Goal: Task Accomplishment & Management: Manage account settings

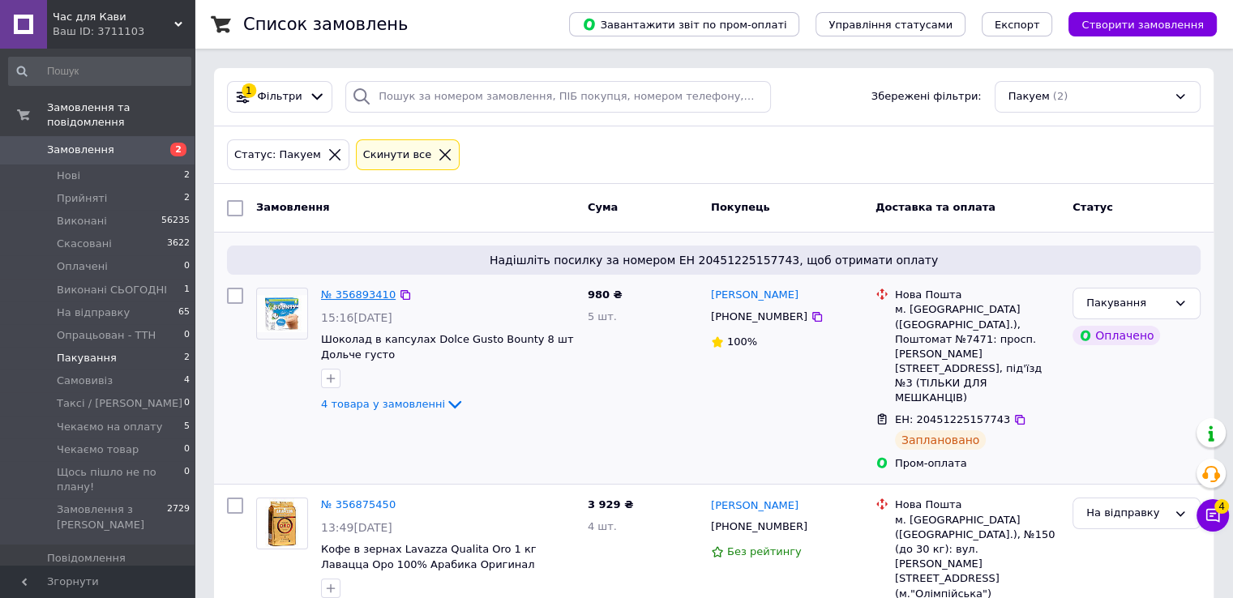
click at [353, 296] on link "№ 356893410" at bounding box center [358, 295] width 75 height 12
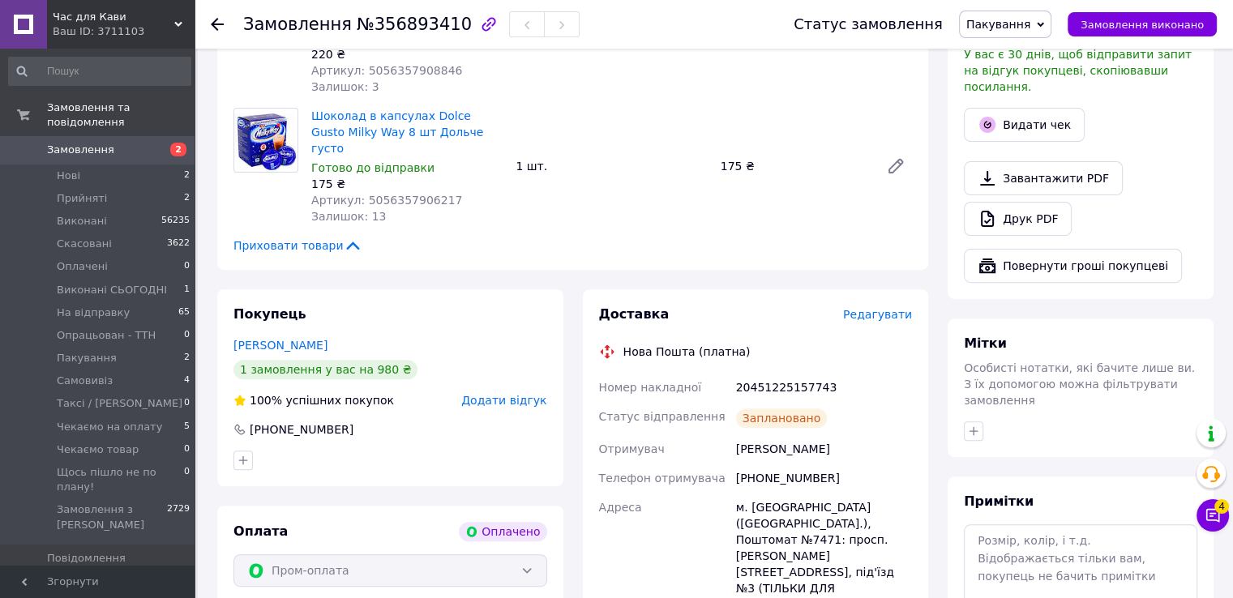
scroll to position [324, 0]
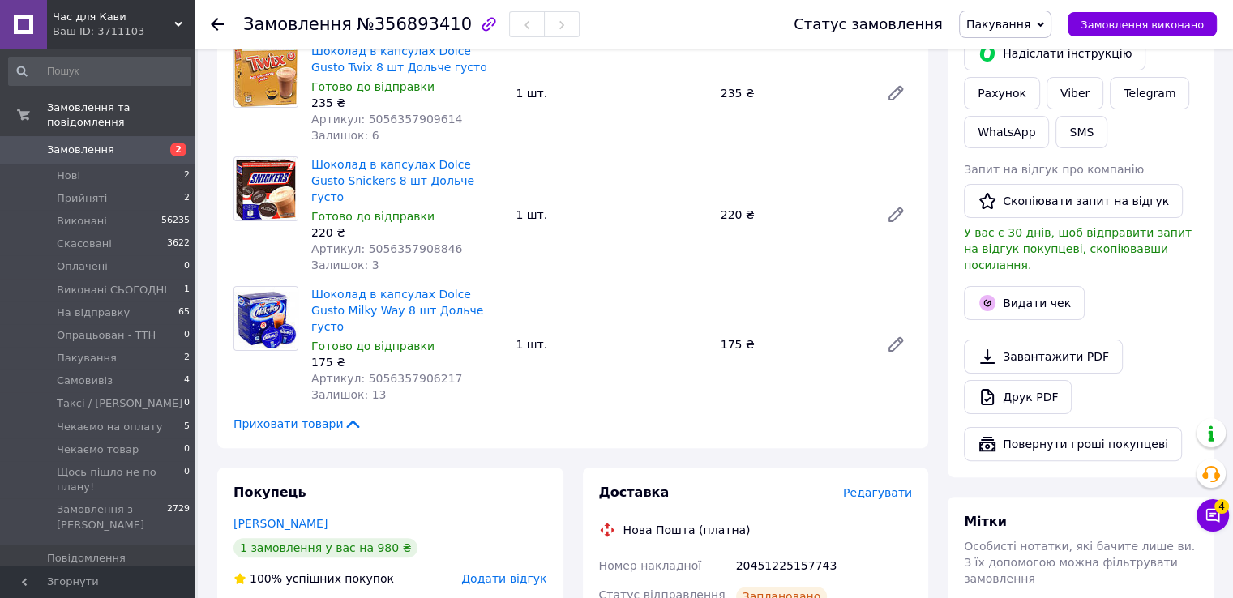
click at [426, 18] on span "№356893410" at bounding box center [414, 24] width 115 height 19
click at [400, 24] on span "№356893410" at bounding box center [414, 24] width 115 height 19
copy span "356893410"
click at [585, 283] on div "Шоколад в капсулах Dolce Gusto Milky Way 8 шт Дольче густо Готово до відправки …" at bounding box center [612, 344] width 614 height 123
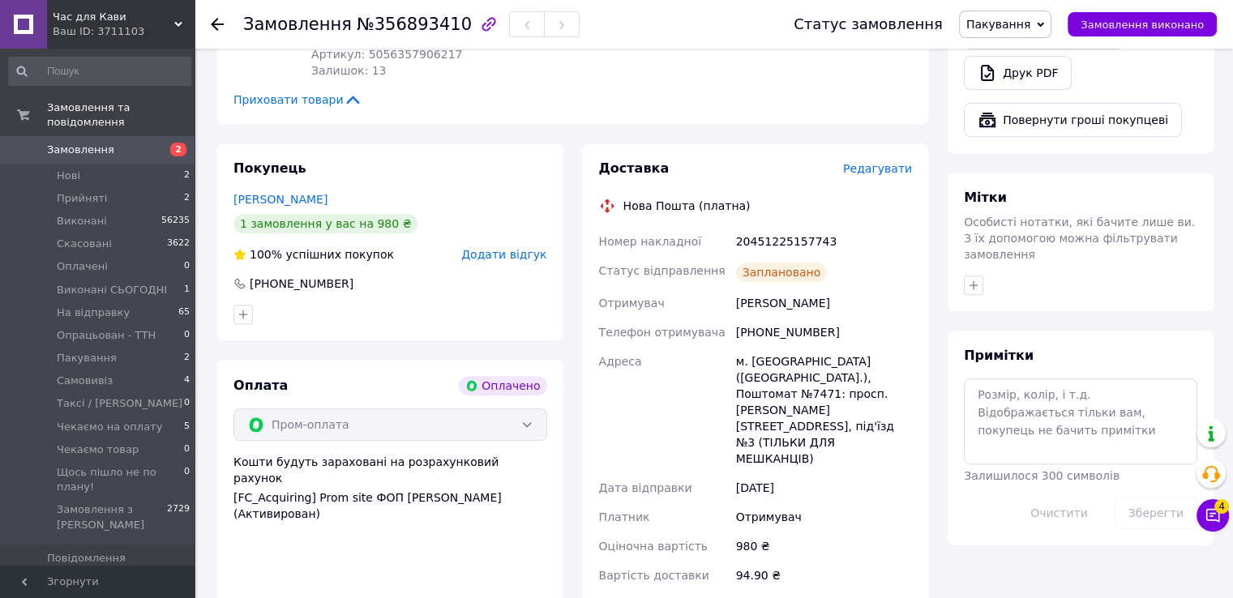
scroll to position [648, 0]
click at [1051, 30] on span "Пакування" at bounding box center [1005, 25] width 92 height 28
click at [1008, 173] on li "На відправку" at bounding box center [1038, 178] width 156 height 24
click at [214, 27] on use at bounding box center [217, 24] width 13 height 13
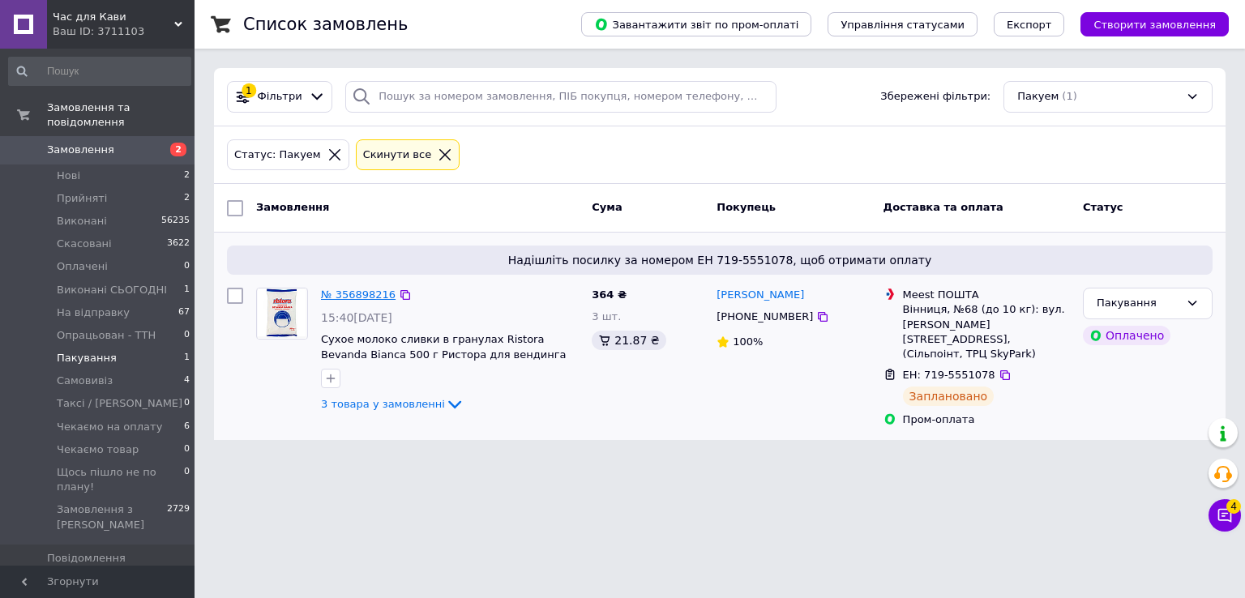
click at [369, 290] on link "№ 356898216" at bounding box center [358, 295] width 75 height 12
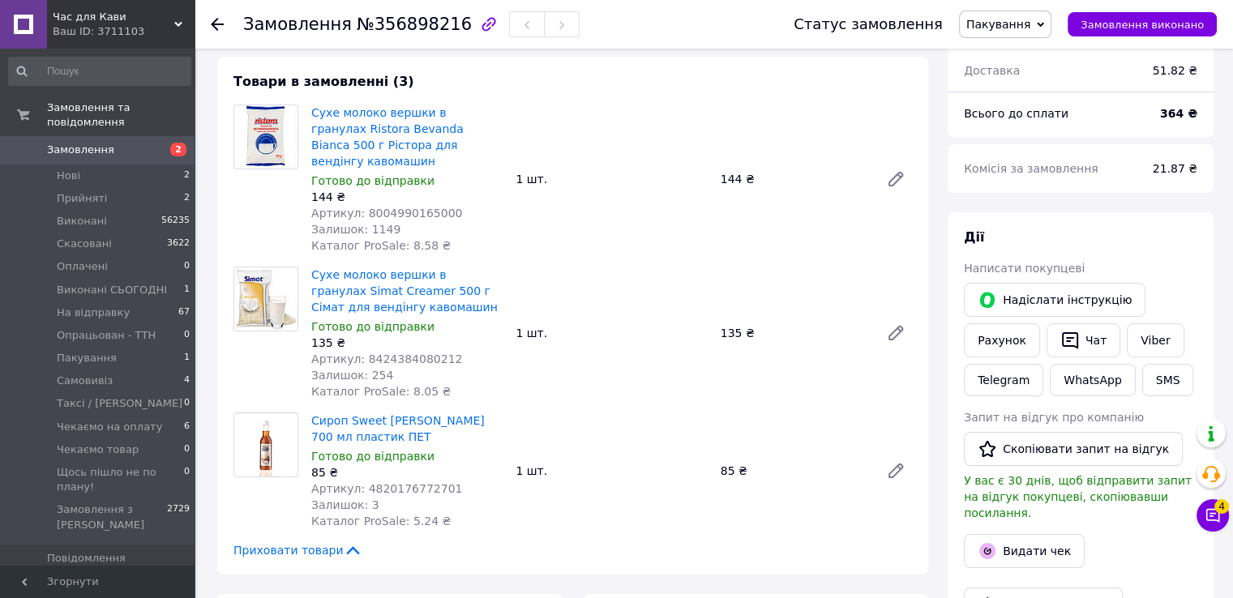
scroll to position [162, 0]
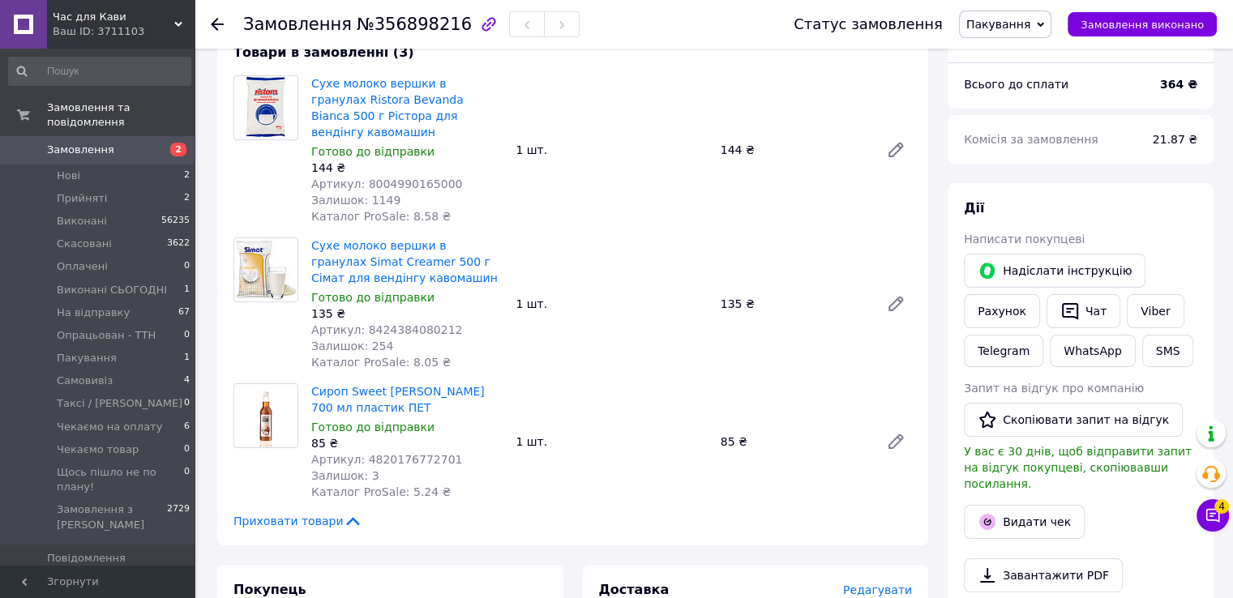
click at [417, 24] on span "№356898216" at bounding box center [414, 24] width 115 height 19
copy span "356898216"
click at [554, 380] on div "Сироп Sweet Madam Бейліс 700 мл пластик ПЕТ Готово до відправки 85 ₴ Артикул: 4…" at bounding box center [612, 441] width 614 height 123
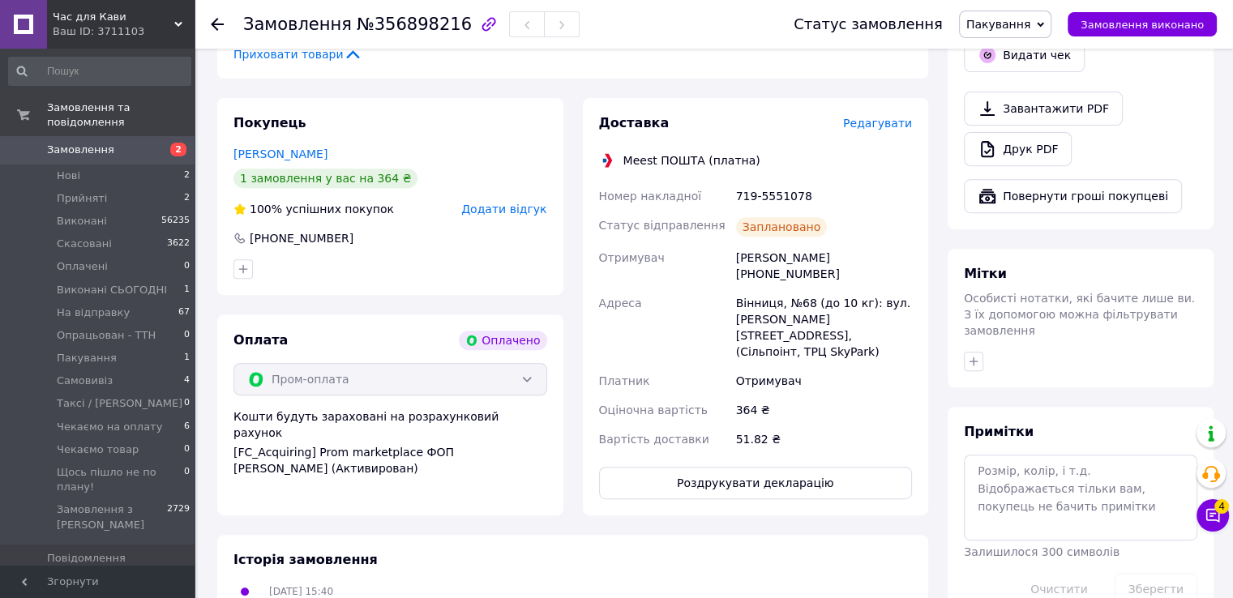
scroll to position [648, 0]
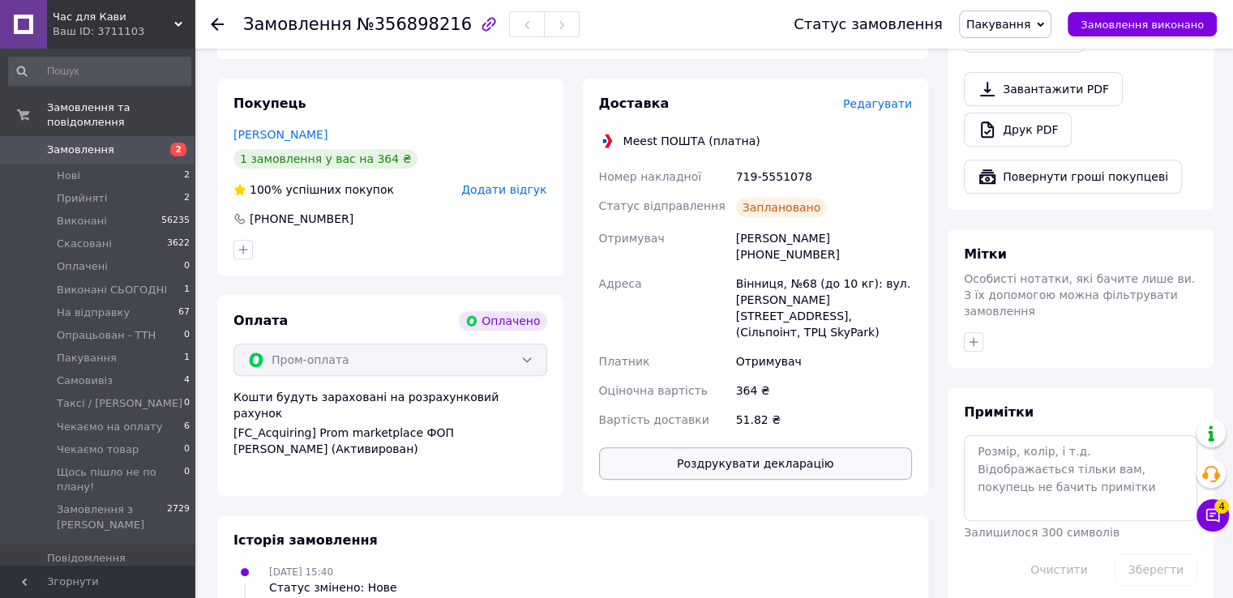
click at [752, 447] on button "Роздрукувати декларацію" at bounding box center [756, 463] width 314 height 32
click at [1048, 18] on span "Пакування" at bounding box center [1005, 25] width 92 height 28
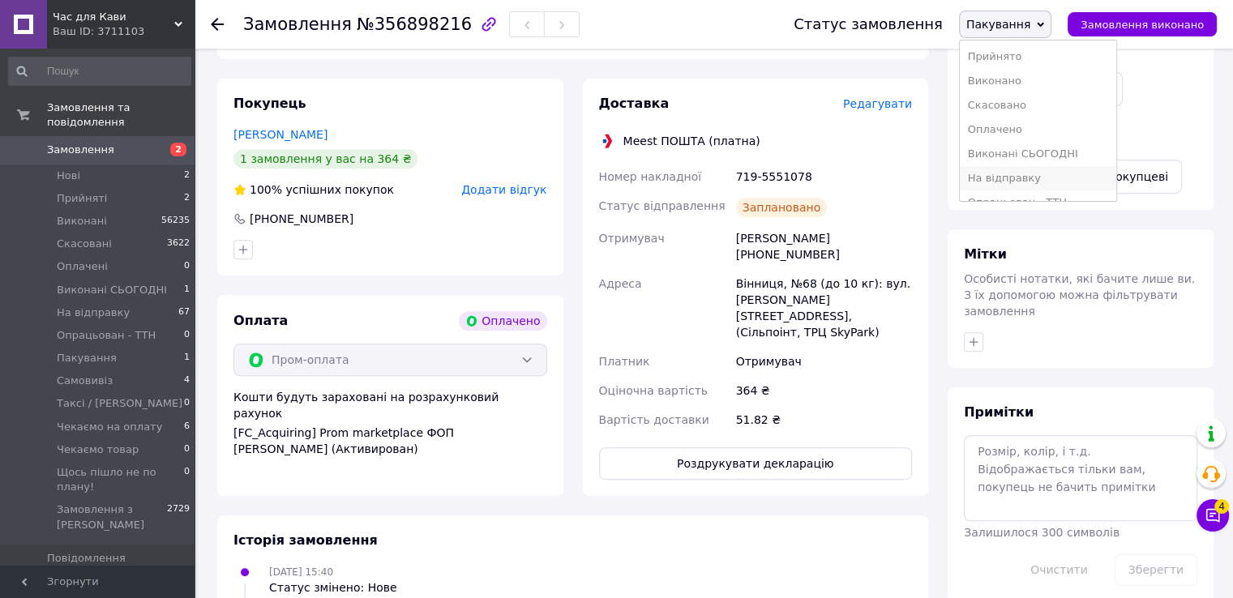
click at [1014, 181] on li "На відправку" at bounding box center [1038, 178] width 156 height 24
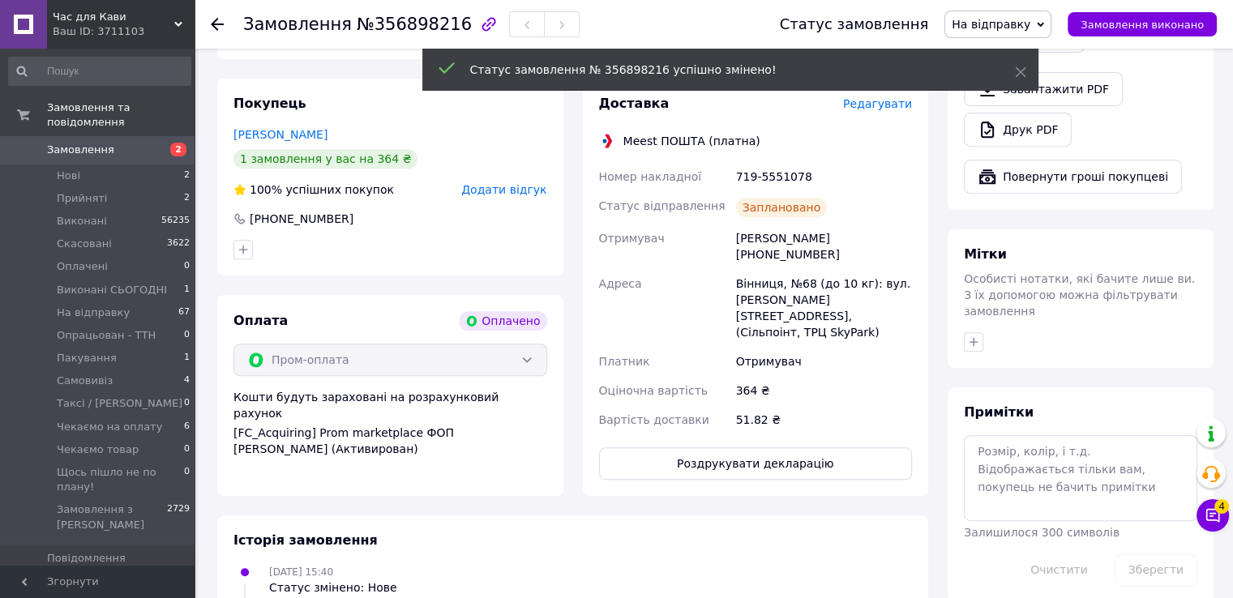
click at [216, 27] on use at bounding box center [217, 24] width 13 height 13
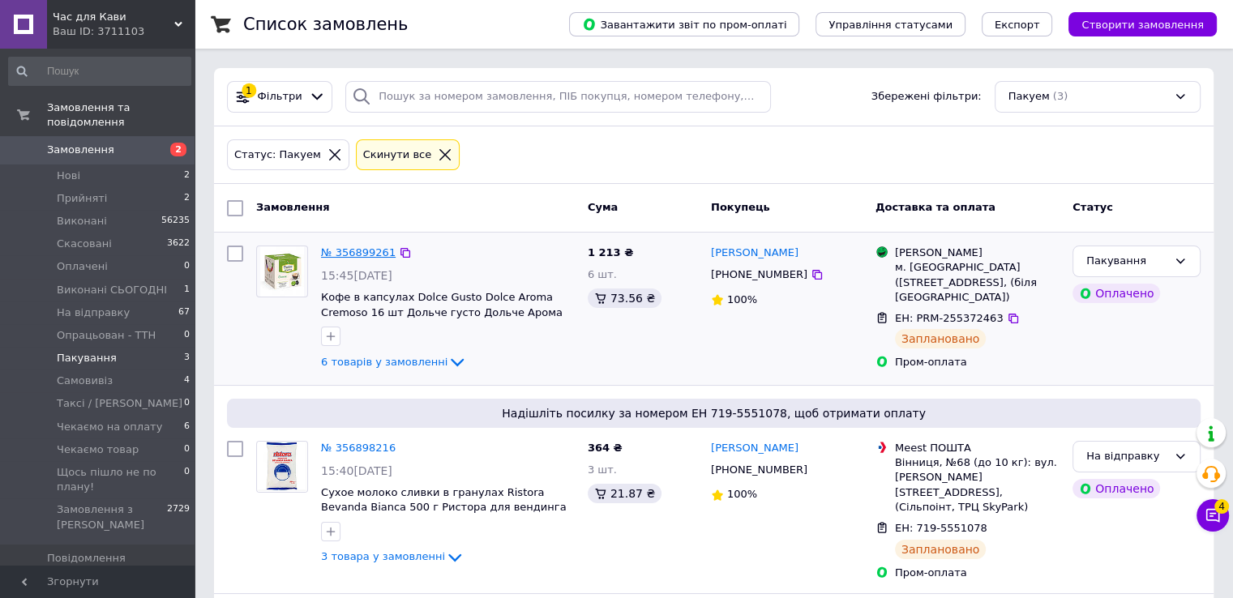
click at [350, 254] on link "№ 356899261" at bounding box center [358, 252] width 75 height 12
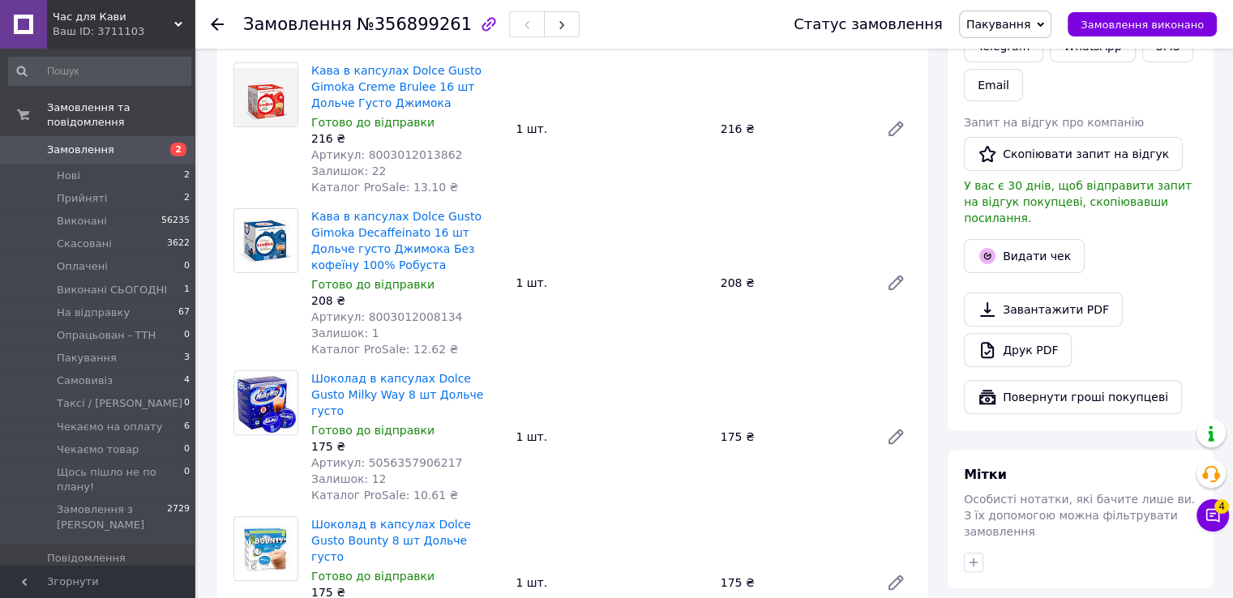
scroll to position [243, 0]
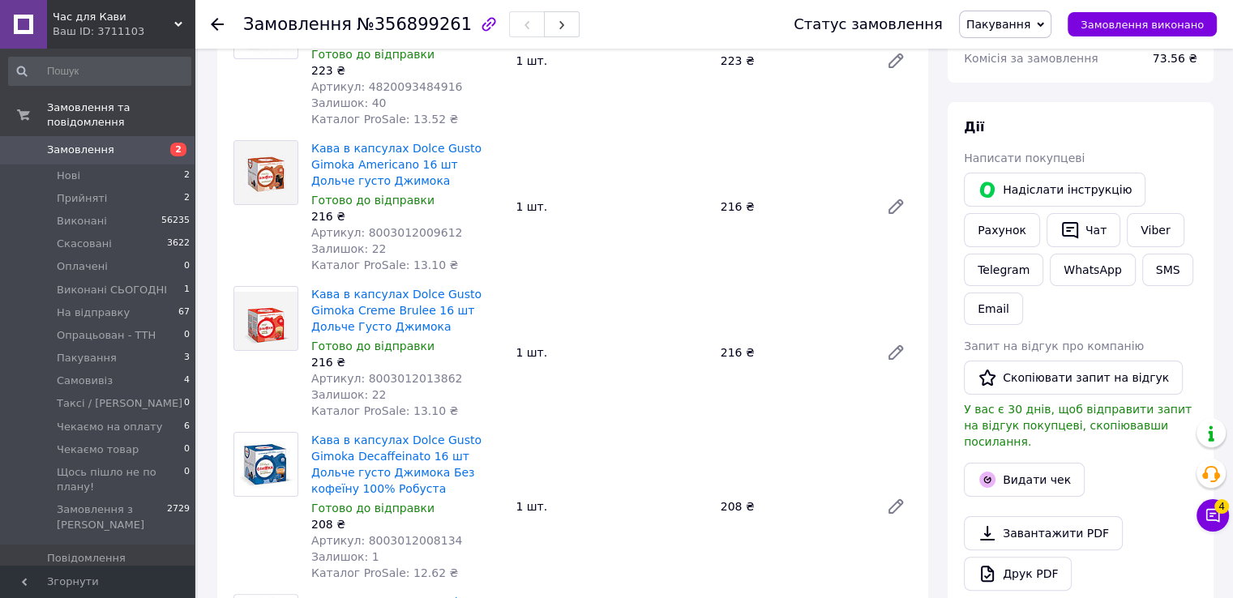
click at [405, 24] on span "№356899261" at bounding box center [414, 24] width 115 height 19
copy span "356899261"
click at [532, 273] on div "Кава в капсулах Dolce Gusto Gimoka Americano 16 шт Дольче густо Джимока Готово …" at bounding box center [612, 206] width 614 height 139
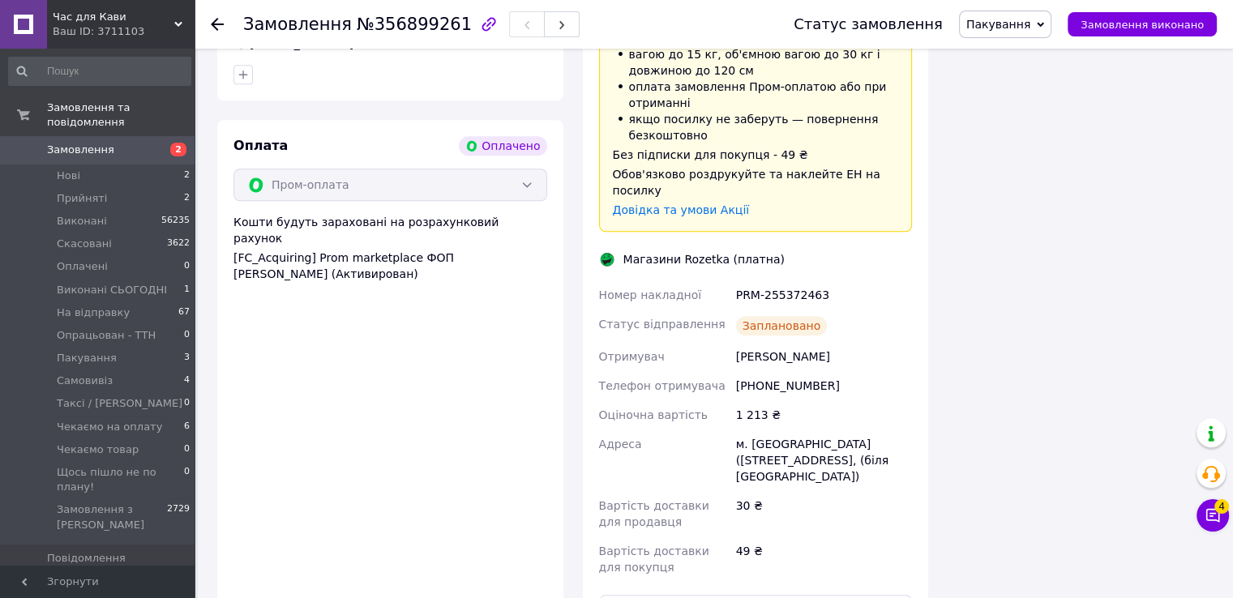
scroll to position [1378, 0]
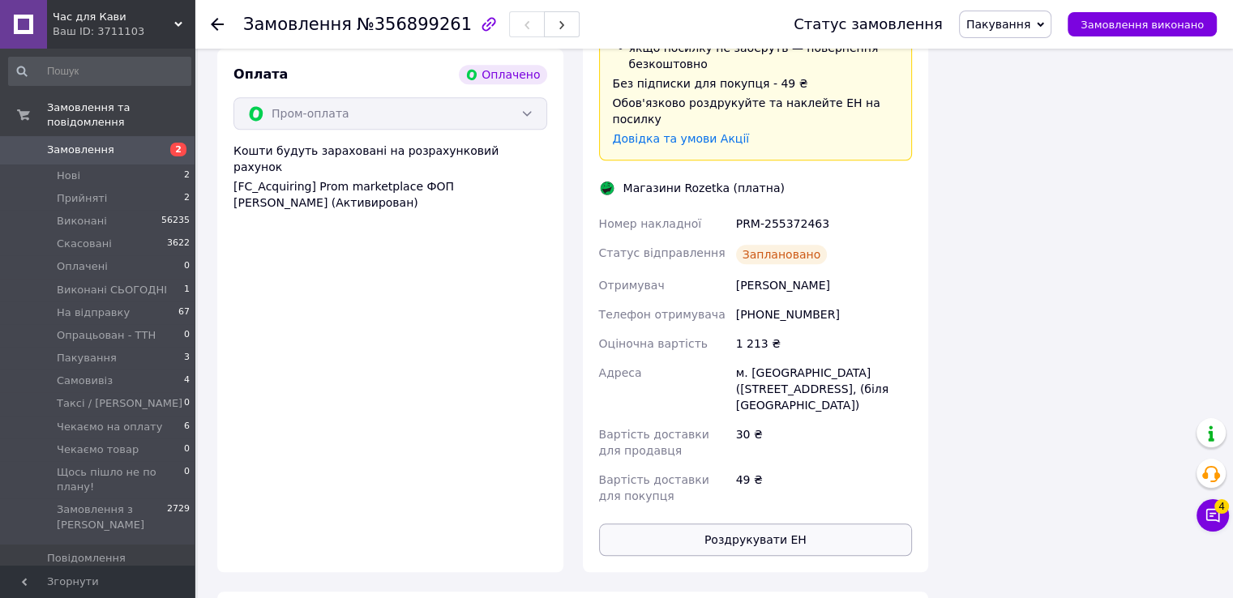
click at [740, 524] on button "Роздрукувати ЕН" at bounding box center [756, 540] width 314 height 32
click at [1044, 24] on icon at bounding box center [1040, 24] width 7 height 7
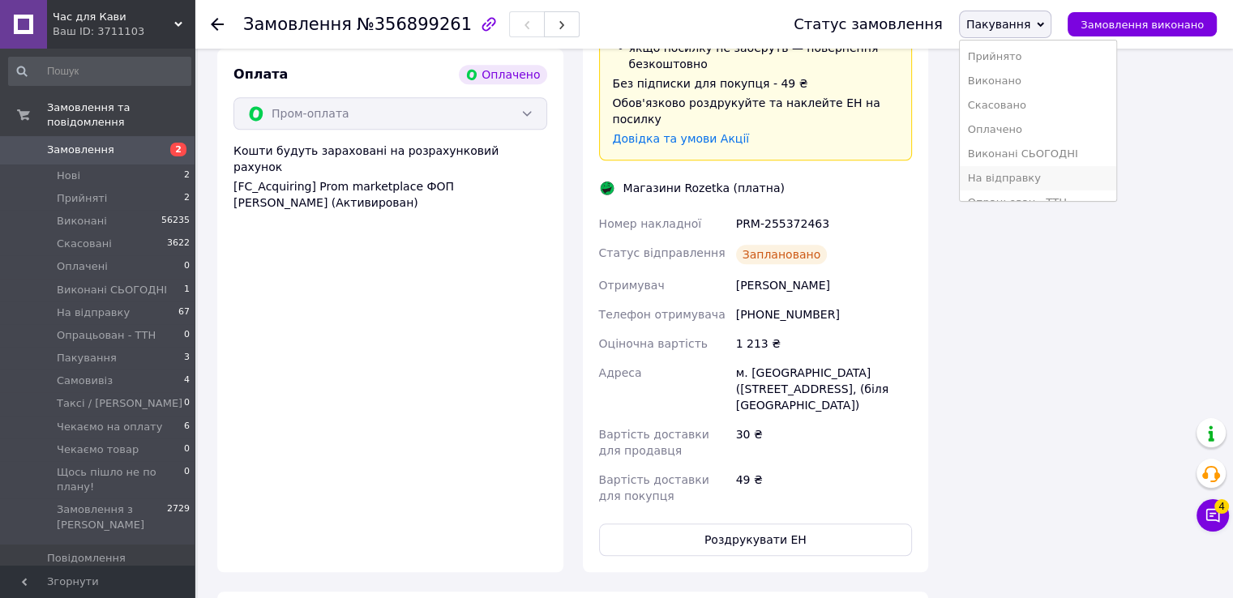
click at [1009, 179] on li "На відправку" at bounding box center [1038, 178] width 156 height 24
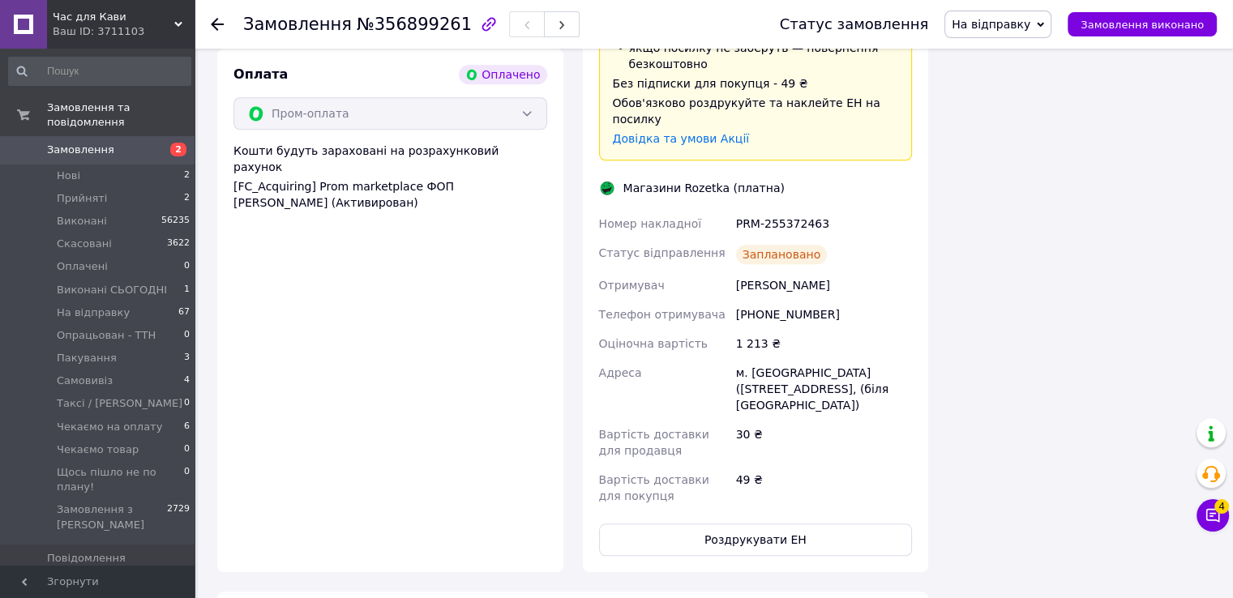
click at [214, 26] on icon at bounding box center [217, 24] width 13 height 13
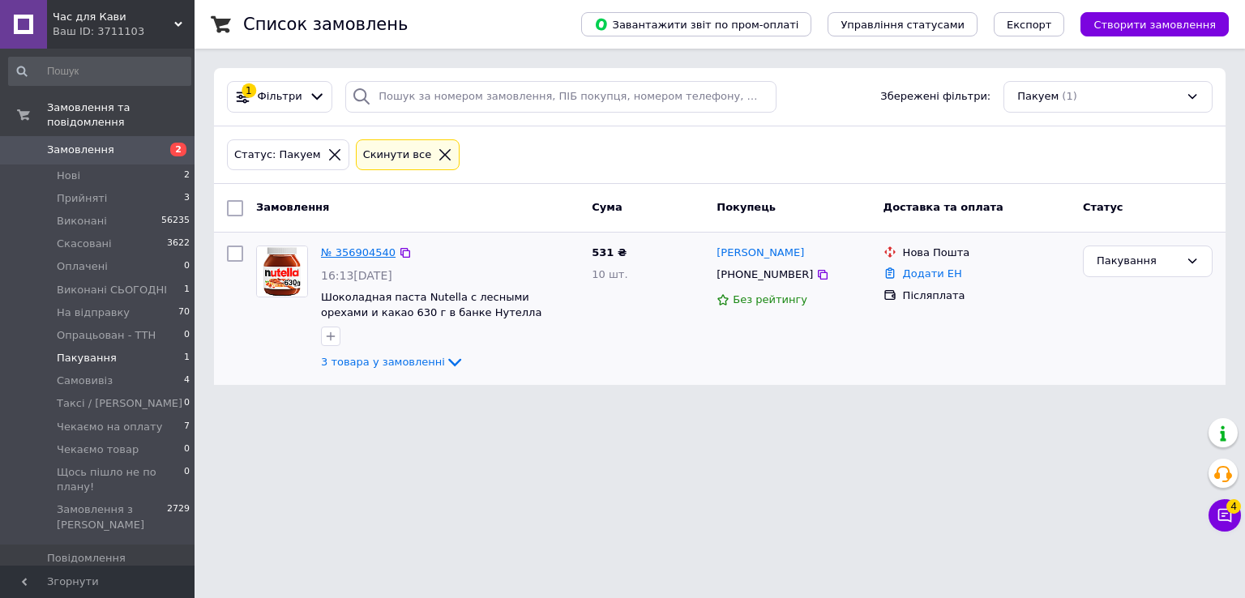
click at [361, 250] on link "№ 356904540" at bounding box center [358, 252] width 75 height 12
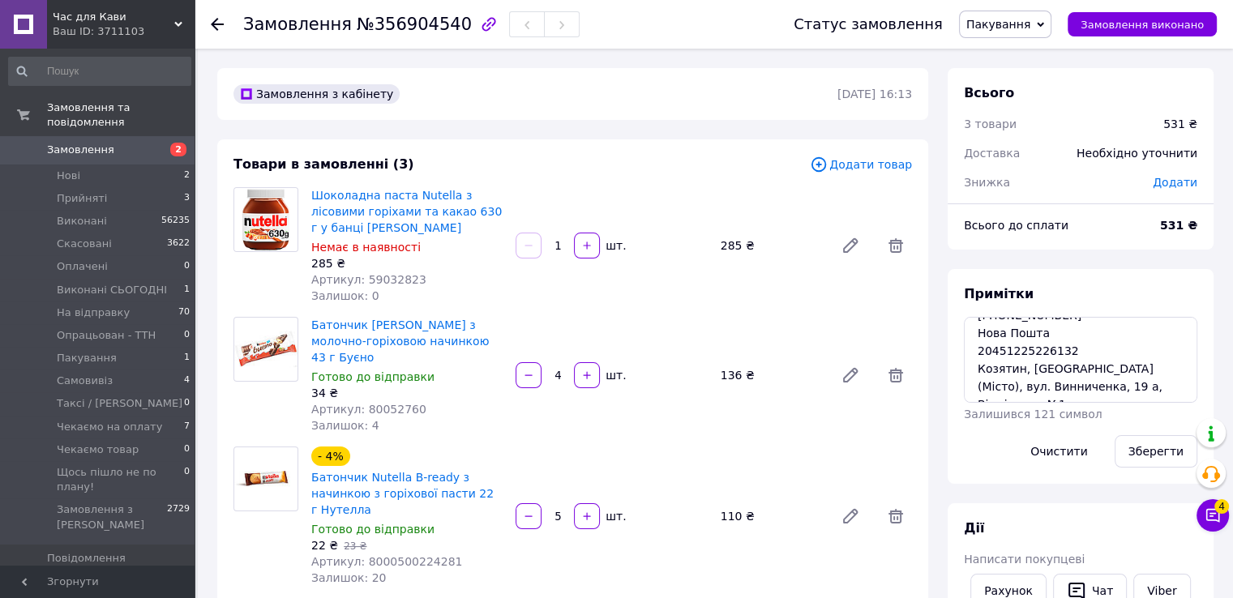
click at [387, 33] on span "№356904540" at bounding box center [414, 24] width 115 height 19
click at [567, 17] on div "Замовлення №356904540" at bounding box center [502, 24] width 518 height 49
click at [404, 21] on span "№356904540" at bounding box center [414, 24] width 115 height 19
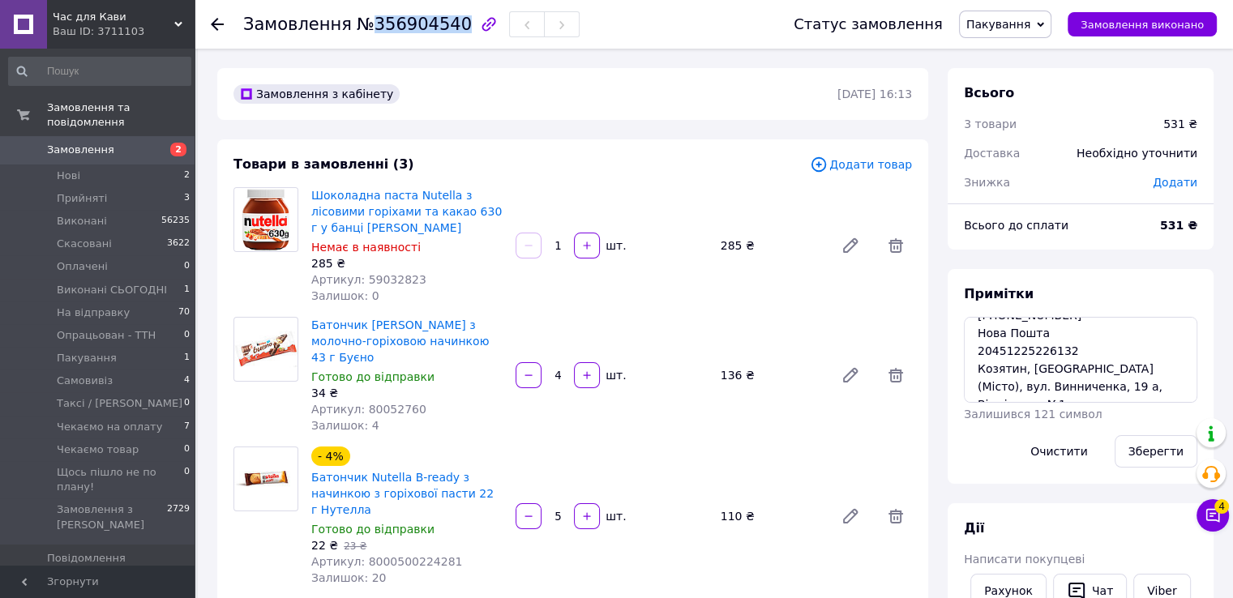
click at [404, 21] on span "№356904540" at bounding box center [414, 24] width 115 height 19
copy span "356904540"
click at [541, 178] on div "Товари в замовленні (3) Додати товар Шоколадна паста Nutella з лісовими горіхам…" at bounding box center [572, 385] width 711 height 492
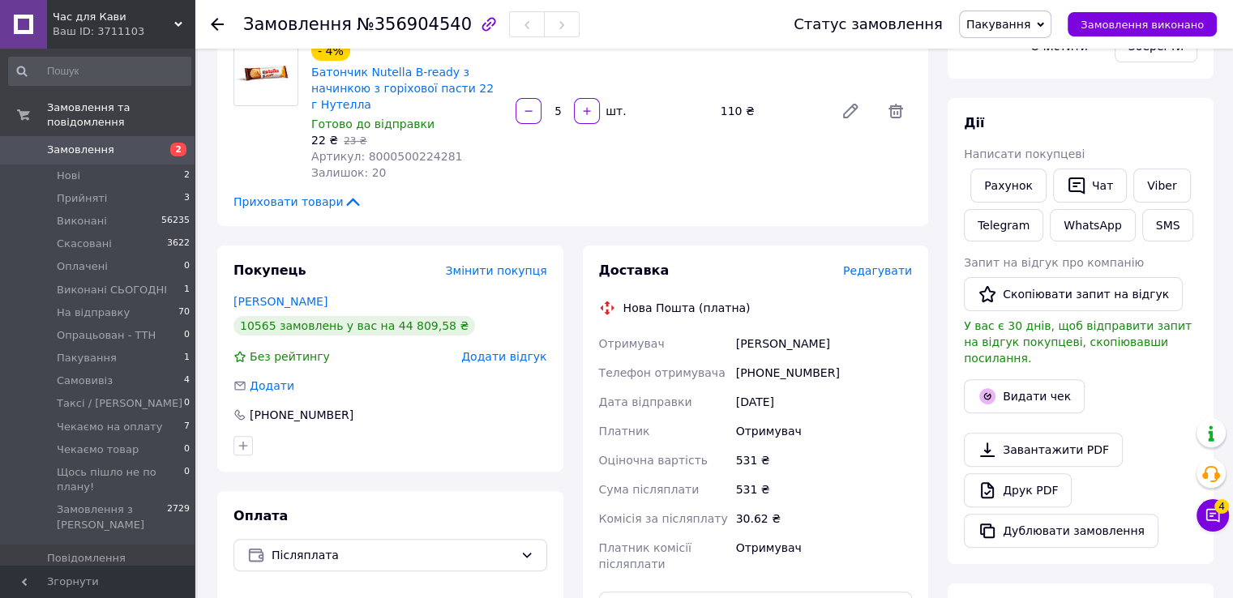
scroll to position [162, 0]
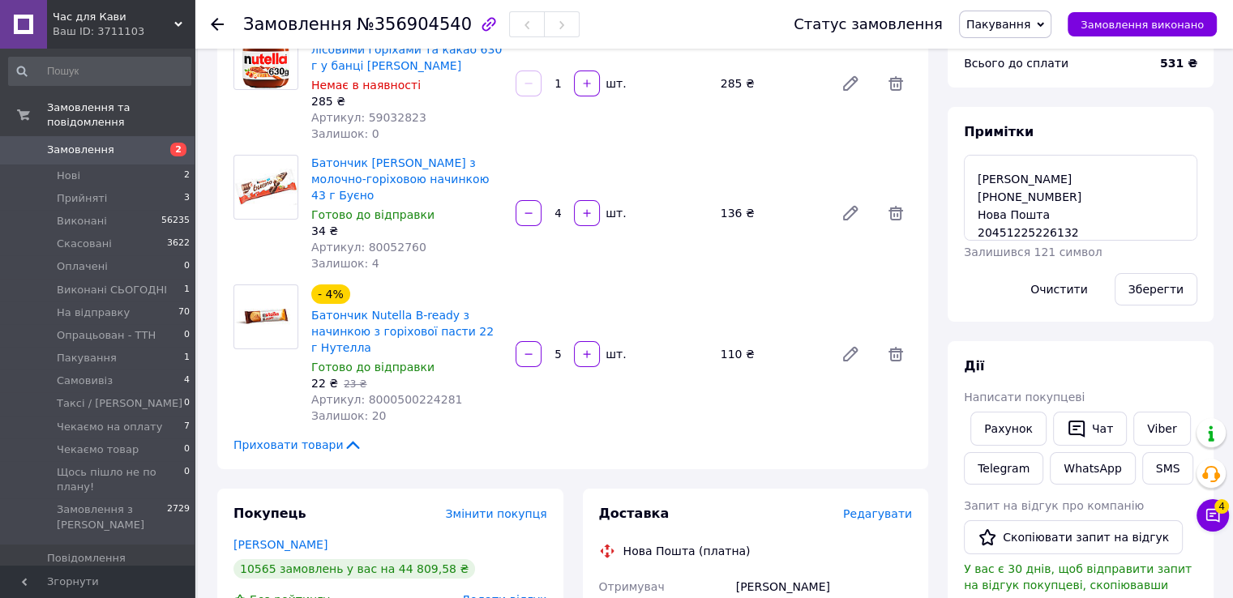
click at [1044, 28] on icon at bounding box center [1040, 24] width 7 height 7
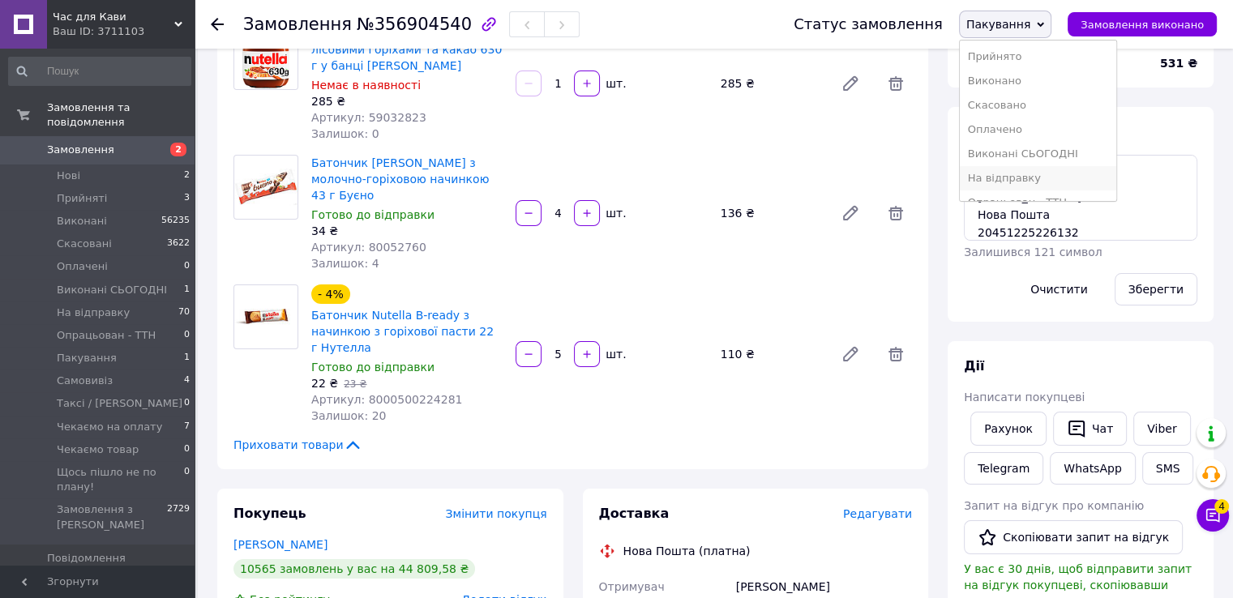
click at [1028, 173] on li "На відправку" at bounding box center [1038, 178] width 156 height 24
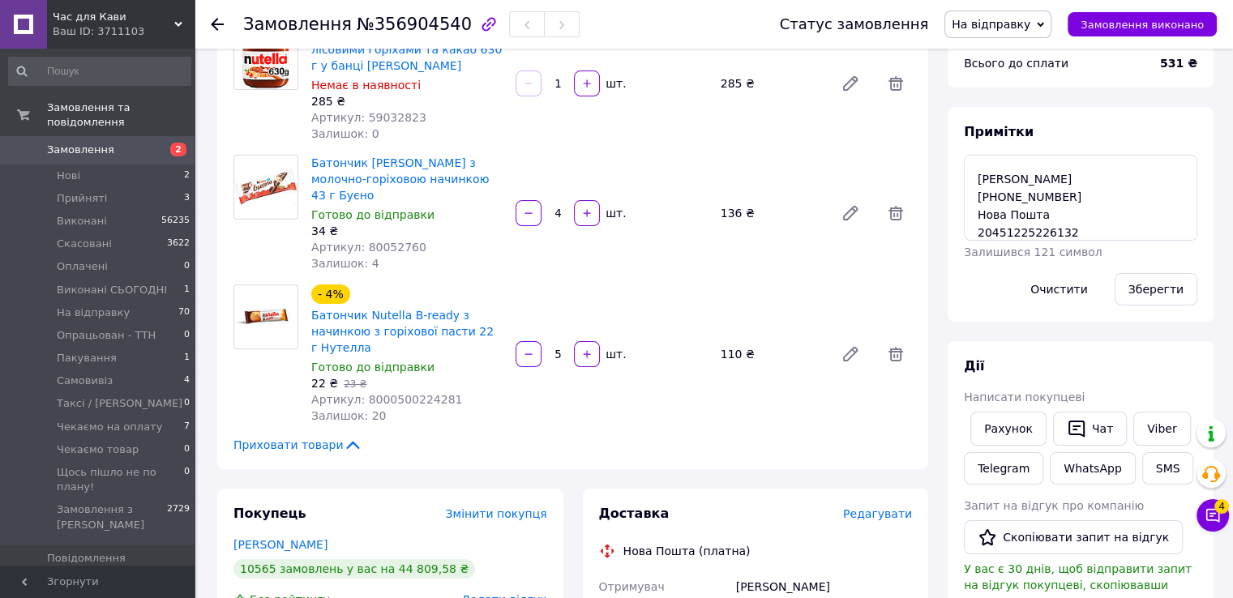
click at [215, 16] on div at bounding box center [217, 24] width 13 height 16
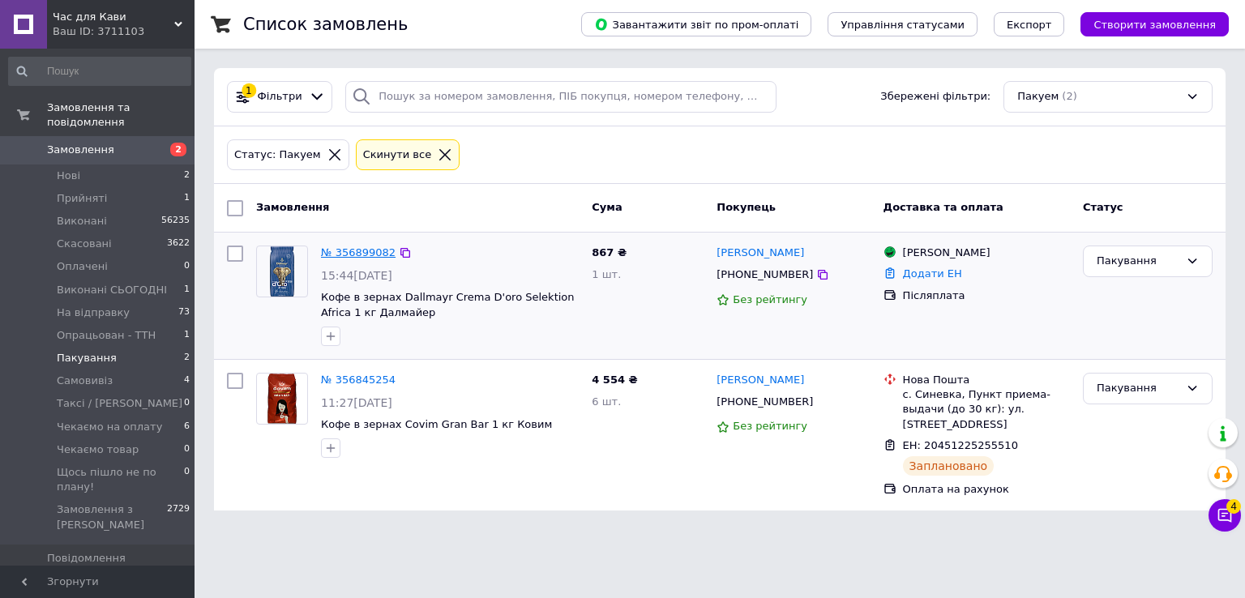
click at [357, 248] on link "№ 356899082" at bounding box center [358, 252] width 75 height 12
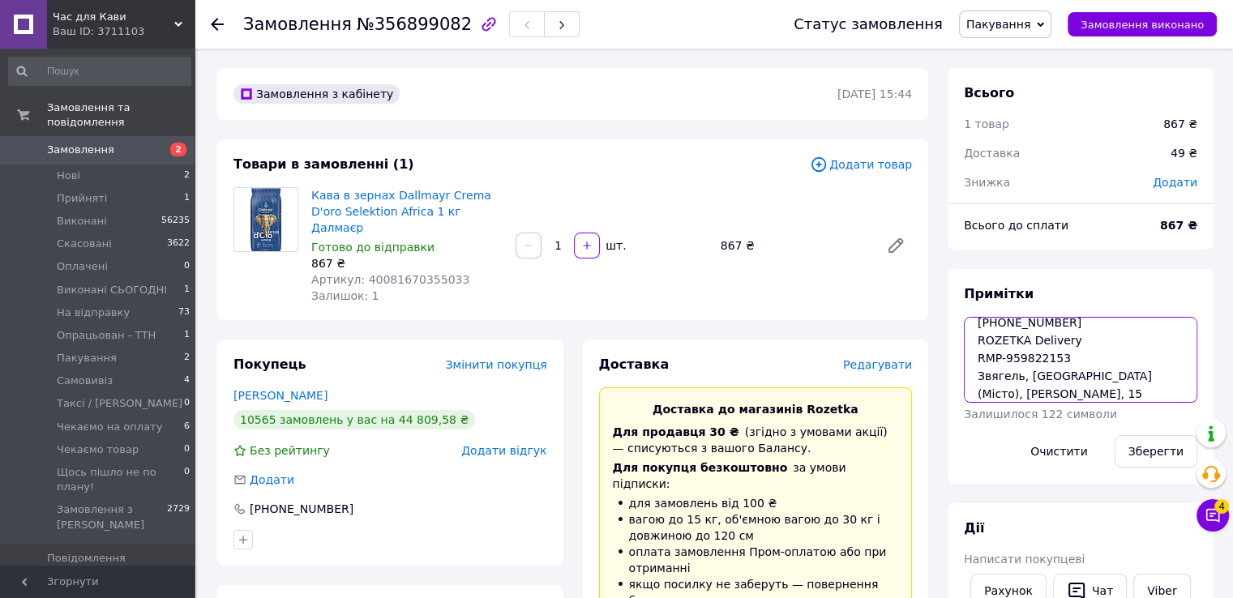
scroll to position [75, 0]
click at [405, 24] on span "№356899082" at bounding box center [414, 24] width 115 height 19
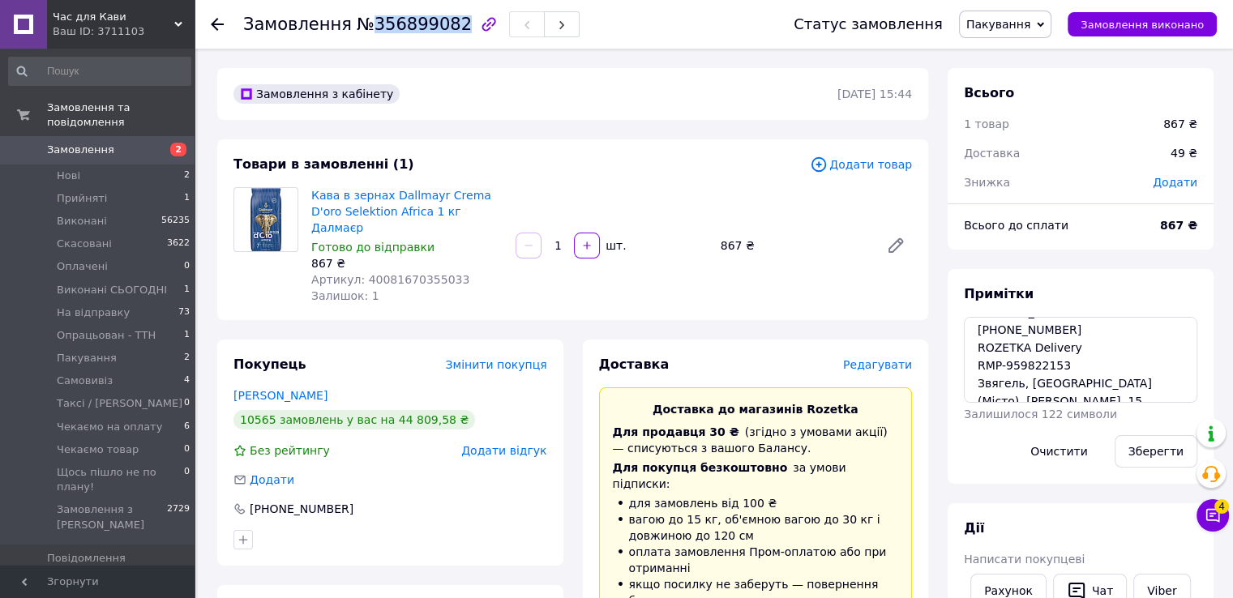
click at [405, 24] on span "№356899082" at bounding box center [414, 24] width 115 height 19
copy span "356899082"
click at [564, 176] on div "Товари в замовленні (1) Додати товар Кава в зернах Dallmayr Crema D'oro Selekti…" at bounding box center [572, 229] width 711 height 181
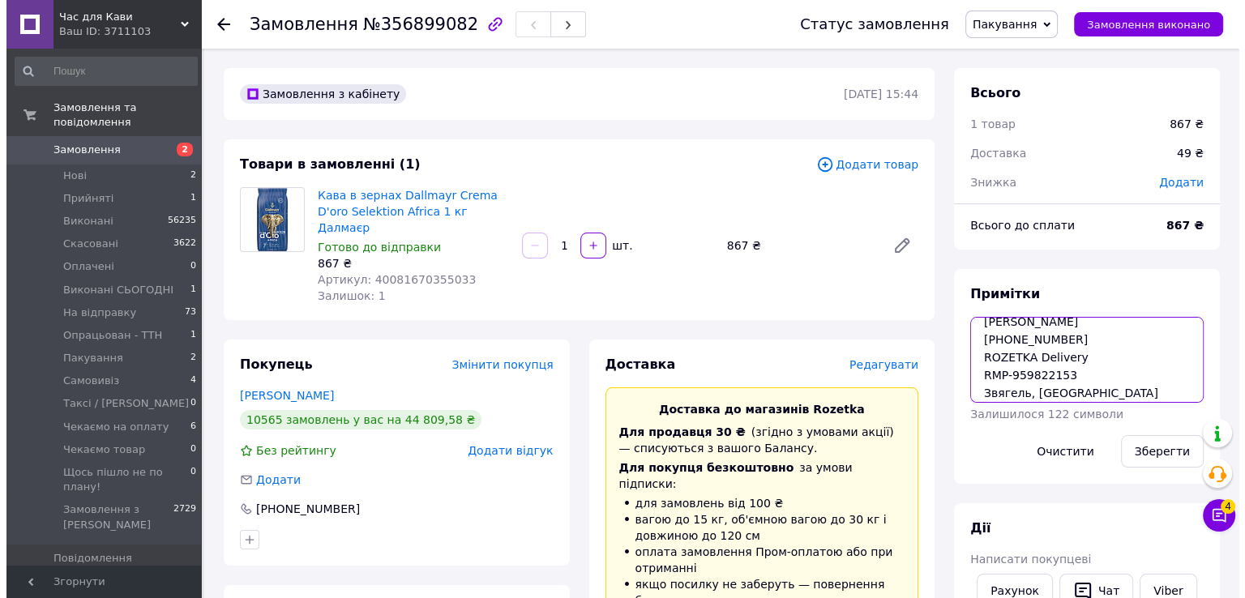
scroll to position [45, 0]
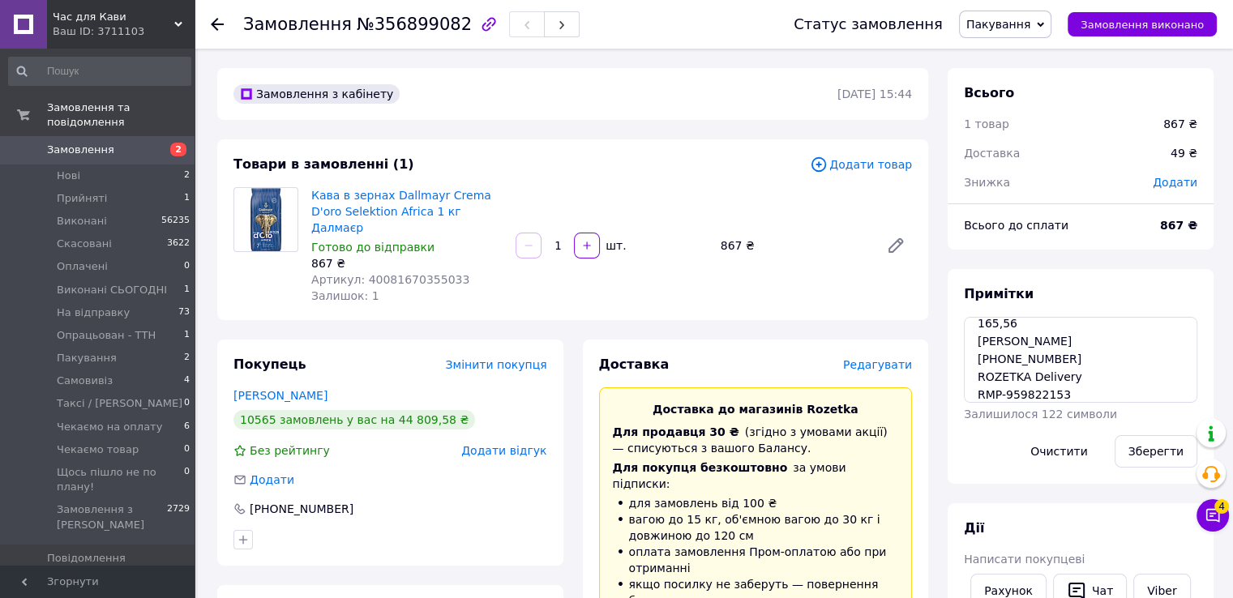
click at [1044, 28] on icon at bounding box center [1040, 24] width 7 height 7
click at [1016, 176] on li "На відправку" at bounding box center [1038, 178] width 156 height 24
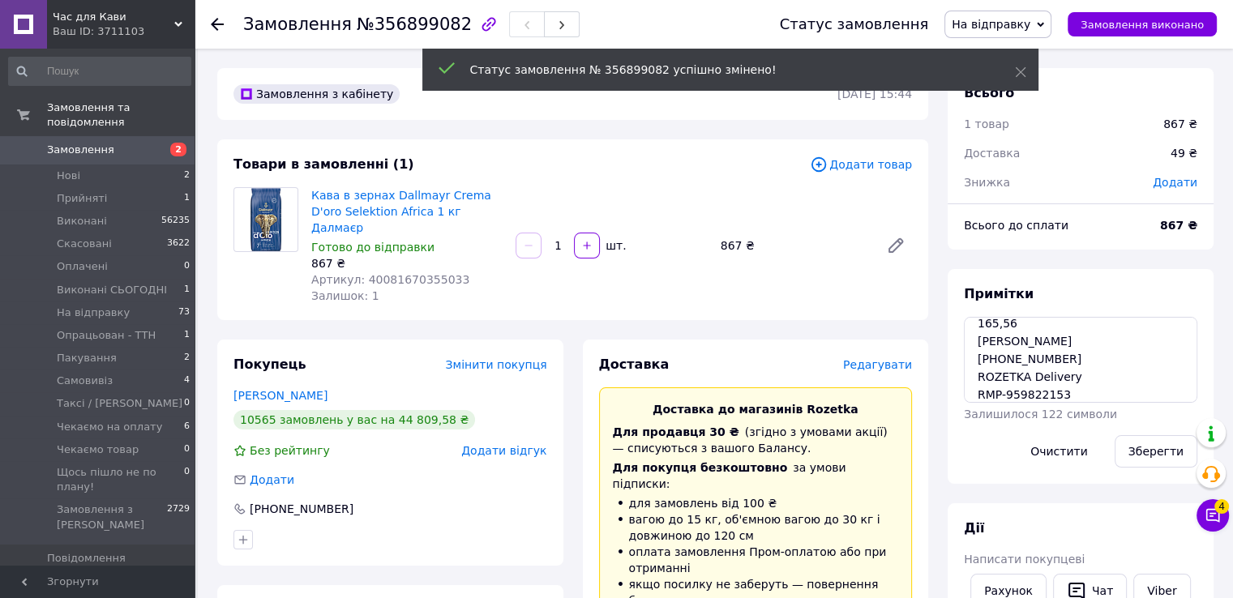
click at [216, 22] on icon at bounding box center [217, 24] width 13 height 13
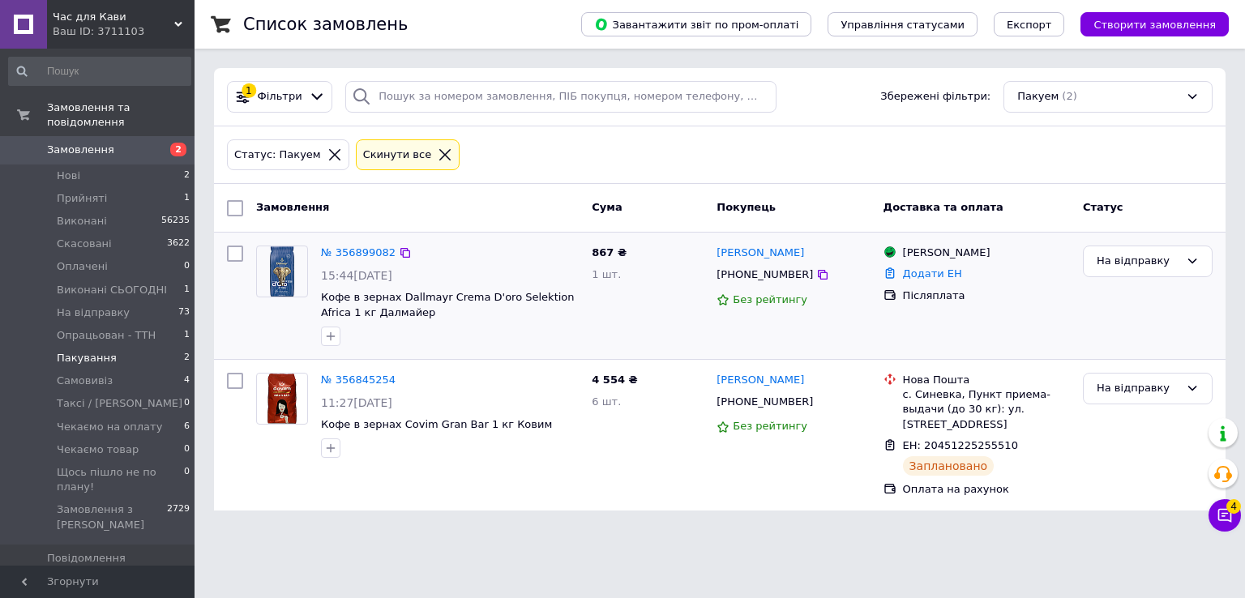
click at [498, 260] on div "№ 356899082" at bounding box center [449, 253] width 261 height 19
click at [530, 160] on div "Статус: [PERSON_NAME] все" at bounding box center [720, 155] width 992 height 38
